Goal: Information Seeking & Learning: Learn about a topic

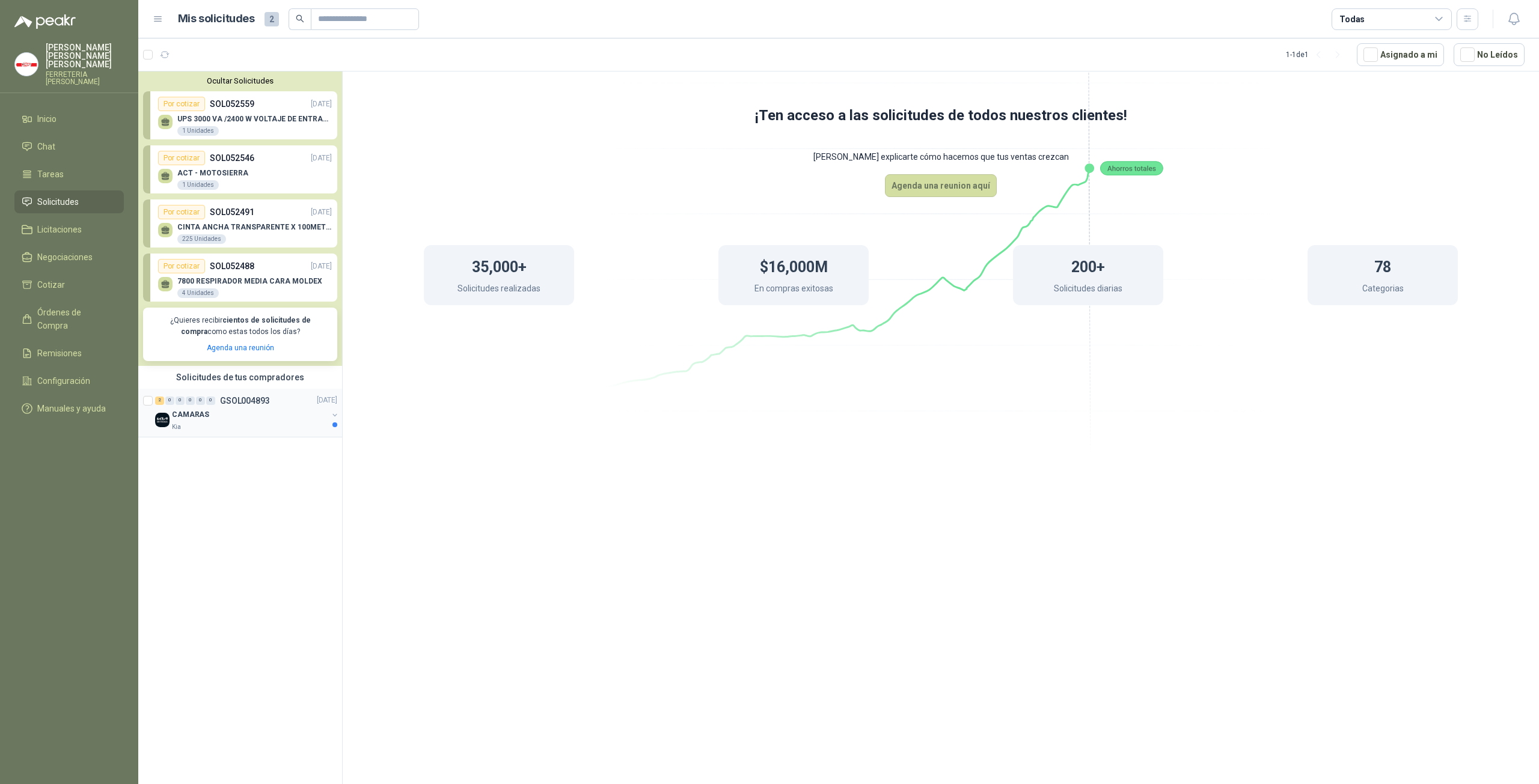
click at [186, 421] on div "CAMARAS" at bounding box center [250, 415] width 156 height 14
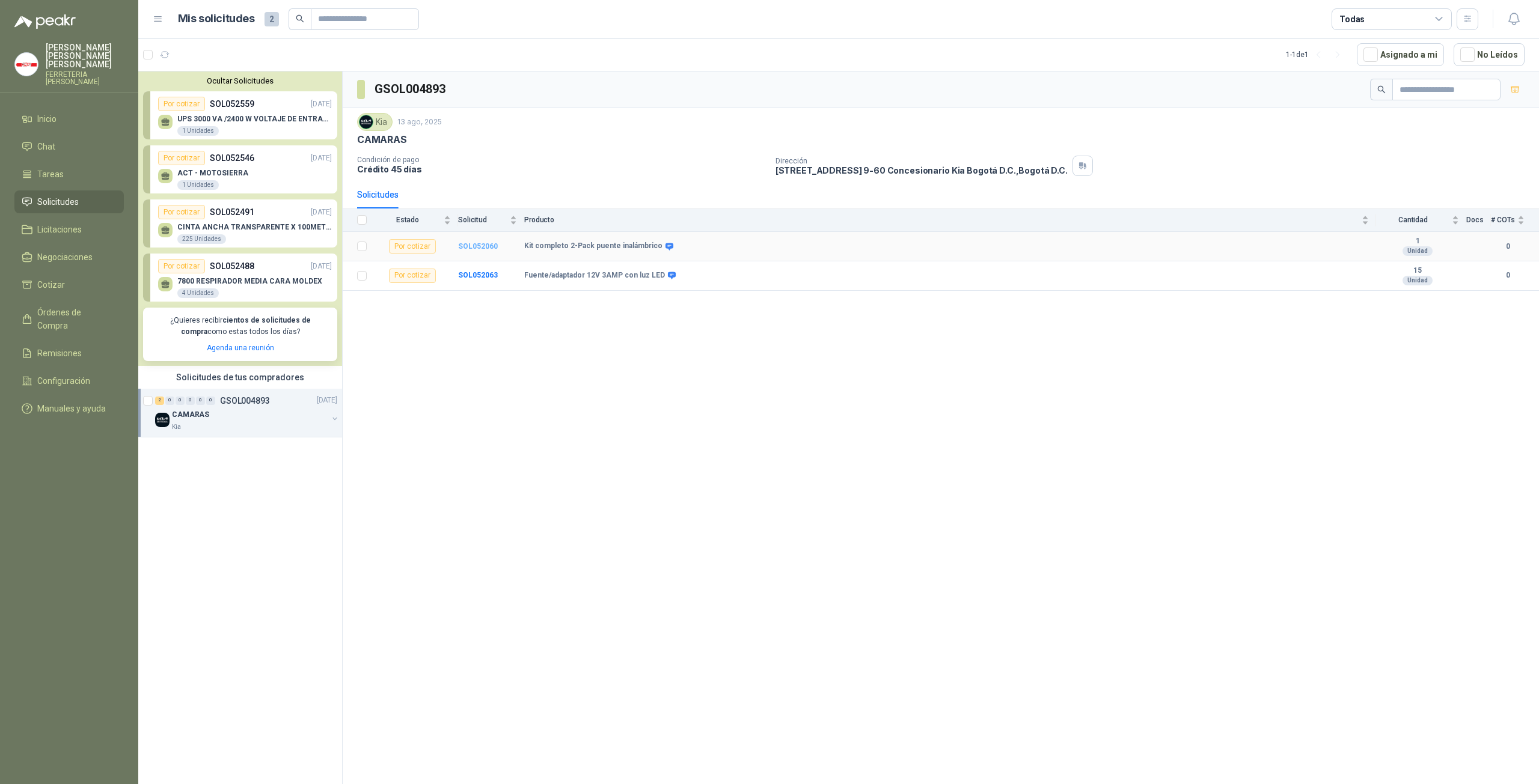
click at [489, 243] on b "SOL052060" at bounding box center [478, 247] width 40 height 9
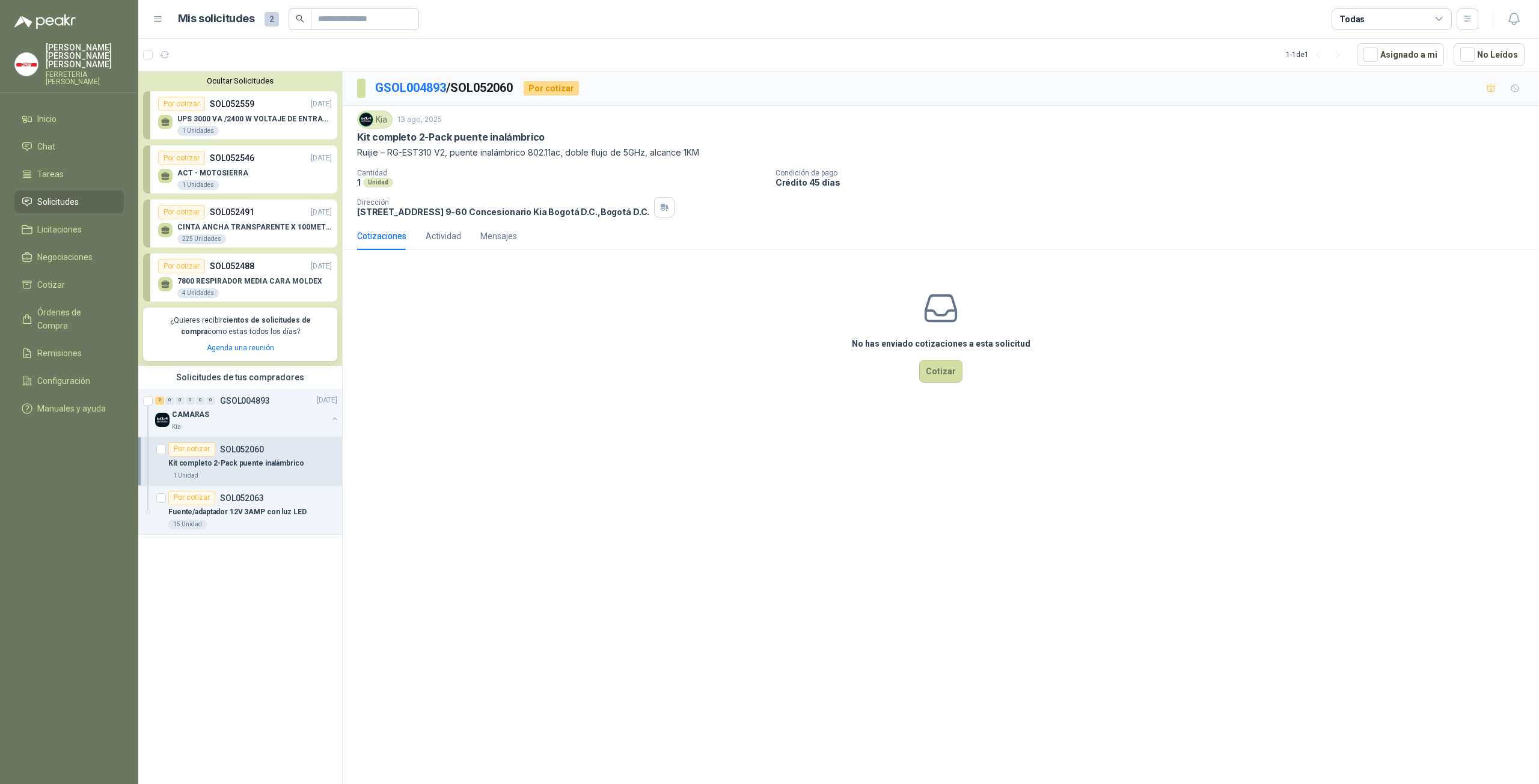
click at [356, 153] on div "Kia [DATE] Kit completo 2-Pack puente inalámbrico Ruijie – RG-EST310 V2, puente…" at bounding box center [941, 163] width 1196 height 117
drag, startPoint x: 354, startPoint y: 138, endPoint x: 711, endPoint y: 156, distance: 357.5
click at [711, 156] on div "Kia [DATE] Kit completo 2-Pack puente inalámbrico Ruijie – RG-EST310 V2, puente…" at bounding box center [941, 163] width 1196 height 117
copy div "Kit completo 2-Pack puente inalámbrico Ruijie – RG-EST310 V2, puente inalámbric…"
click at [194, 521] on div "15 Unidad" at bounding box center [187, 524] width 39 height 10
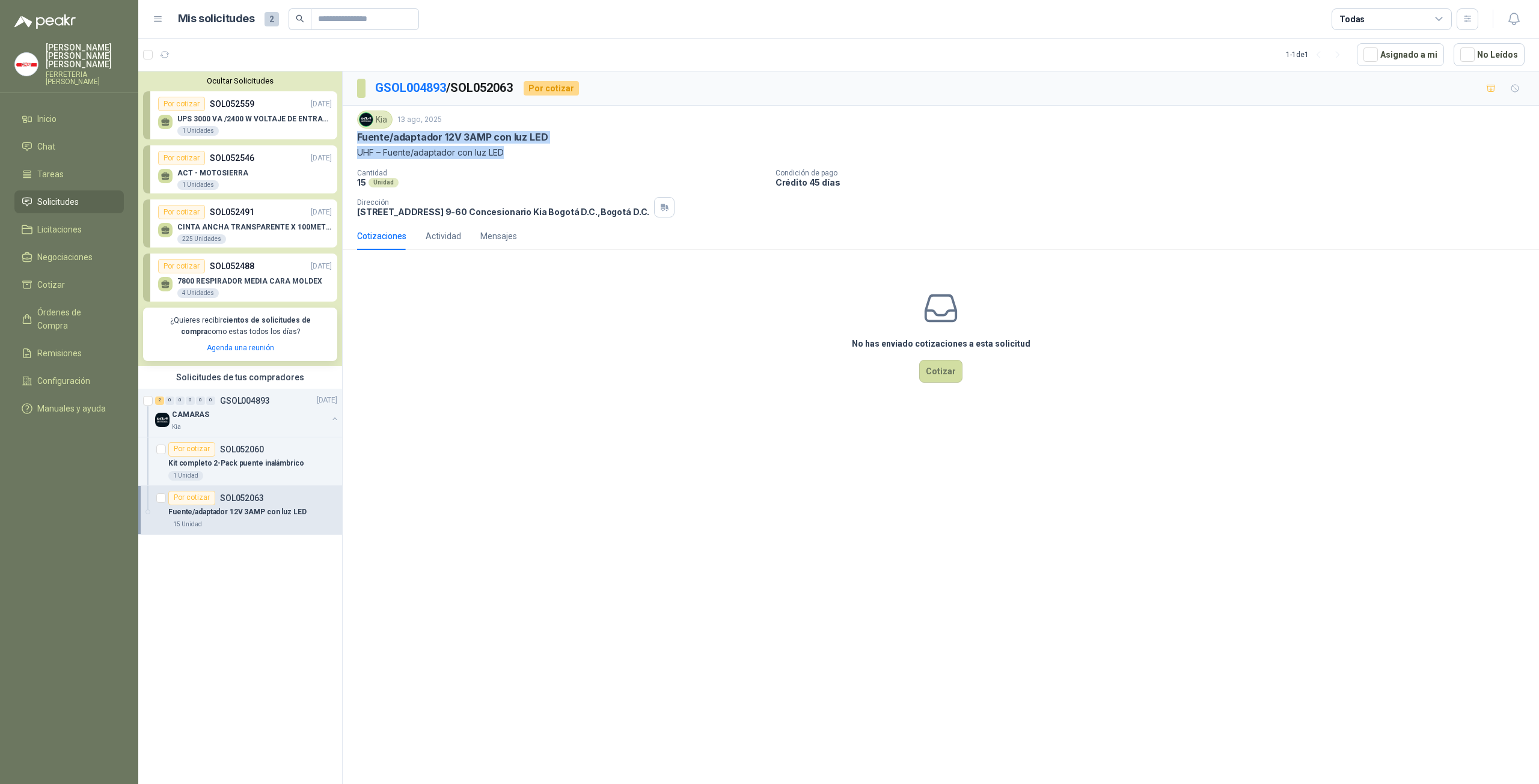
drag, startPoint x: 356, startPoint y: 133, endPoint x: 510, endPoint y: 156, distance: 155.7
click at [510, 156] on div "Kia [DATE] Fuente/adaptador 12V 3AMP con luz LED UHF – Fuente/adaptador con luz…" at bounding box center [941, 163] width 1196 height 117
copy div "Fuente/adaptador 12V 3AMP con luz LED UHF – Fuente/adaptador con luz LED"
click at [215, 449] on div "Por cotizar SOL052060" at bounding box center [215, 449] width 96 height 14
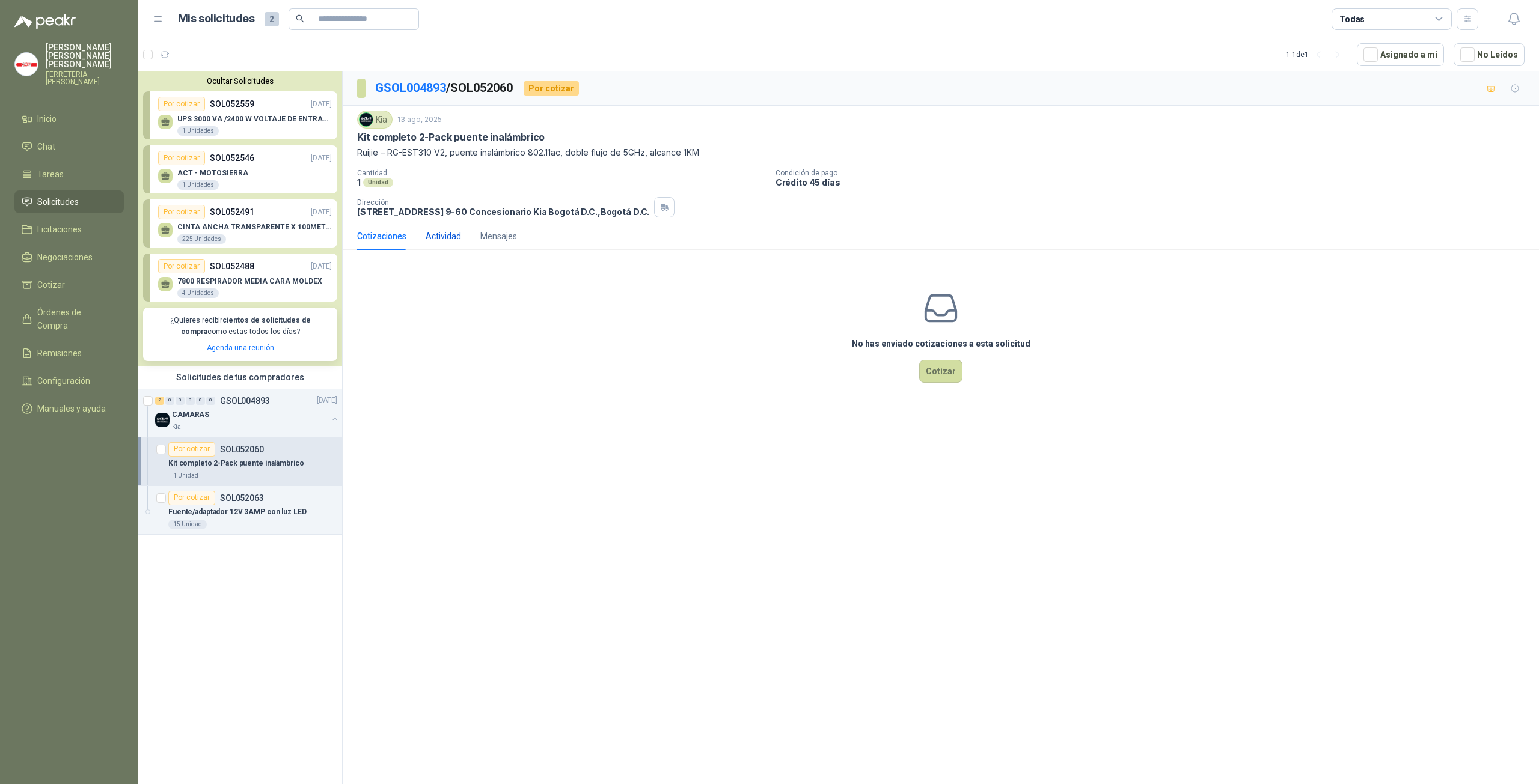
click at [448, 241] on div "Actividad" at bounding box center [443, 236] width 35 height 13
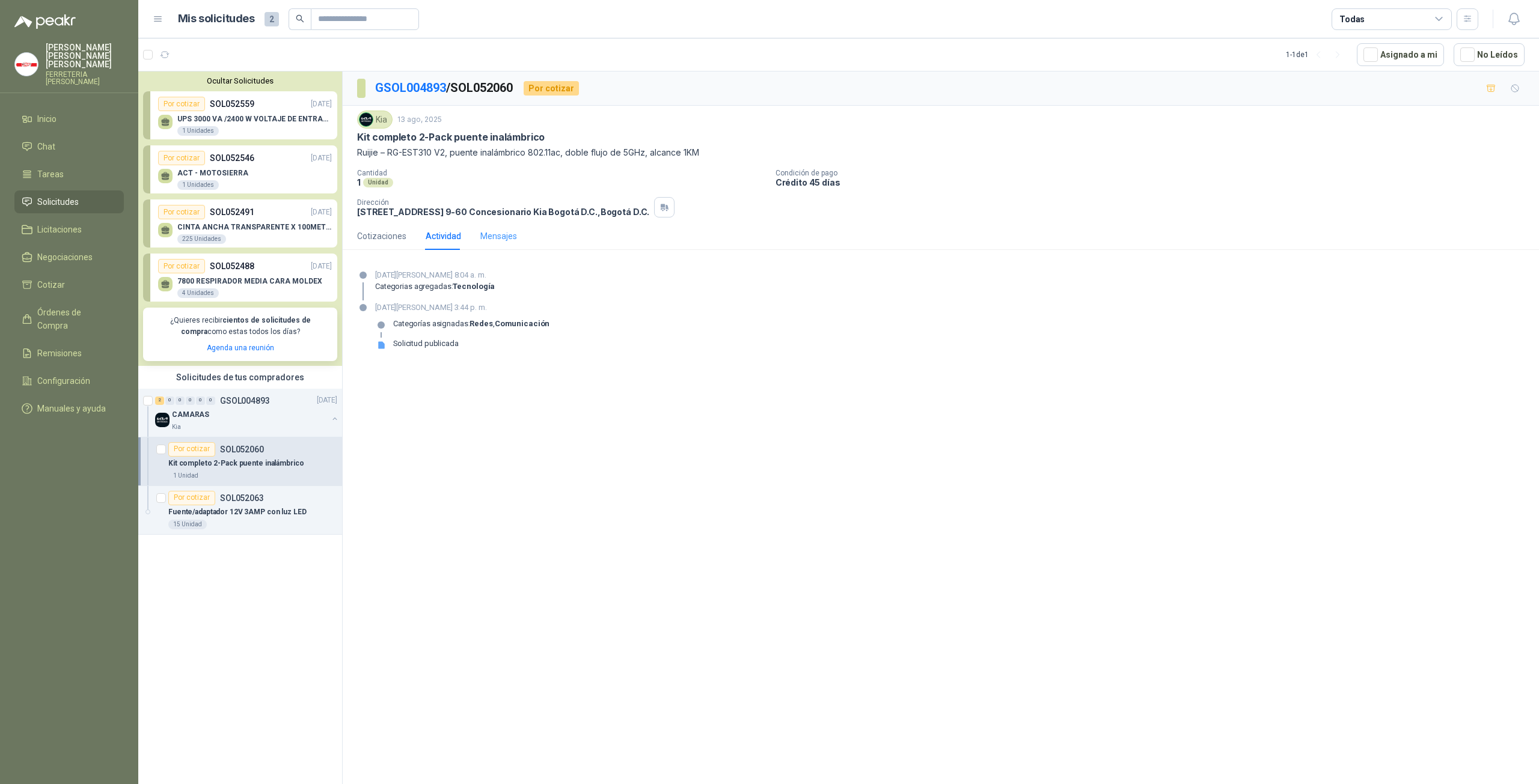
click at [505, 243] on div "Mensajes" at bounding box center [499, 236] width 37 height 27
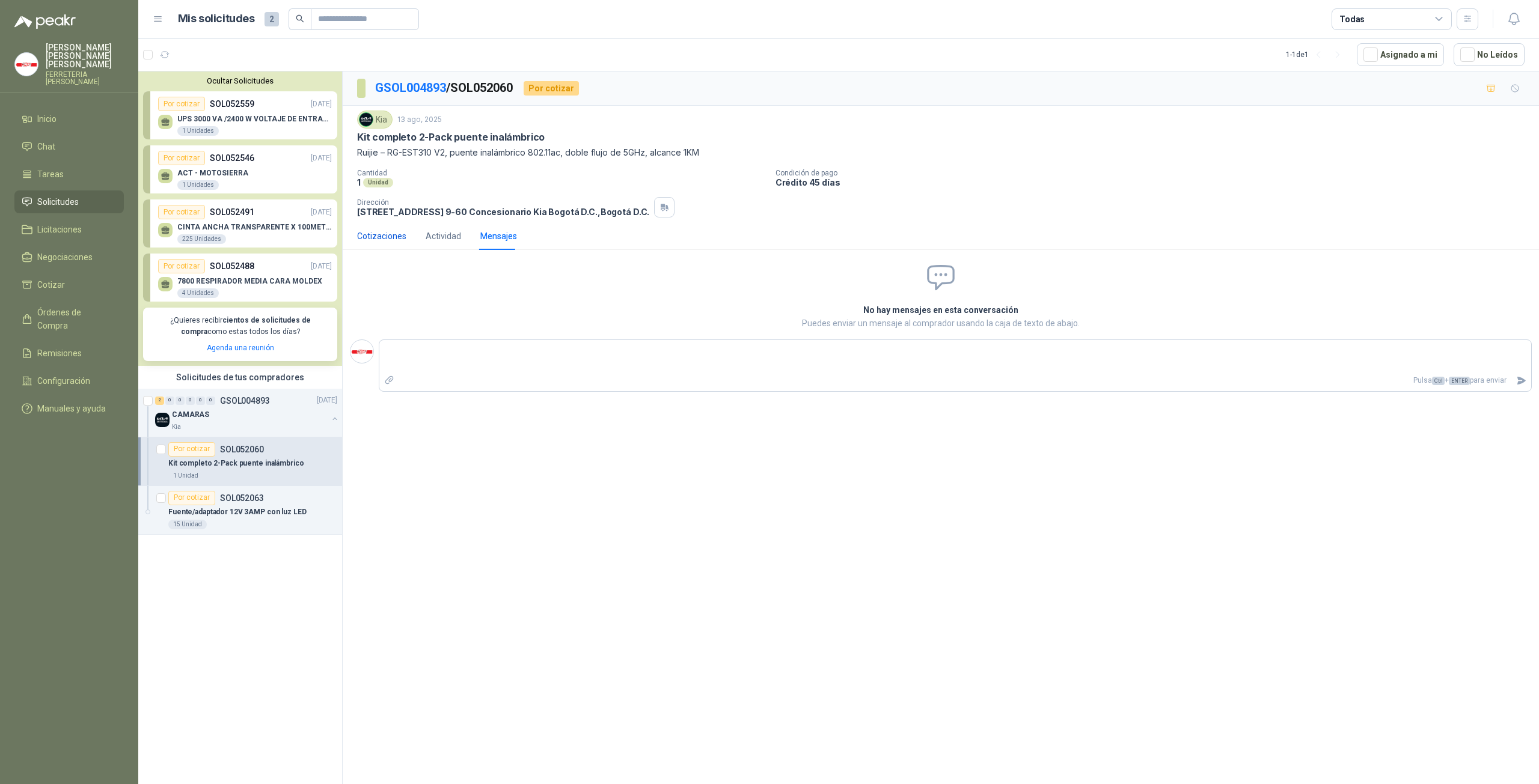
click at [384, 234] on div "Cotizaciones" at bounding box center [382, 236] width 49 height 13
click at [208, 417] on div "CAMARAS" at bounding box center [250, 415] width 156 height 14
